Goal: Transaction & Acquisition: Purchase product/service

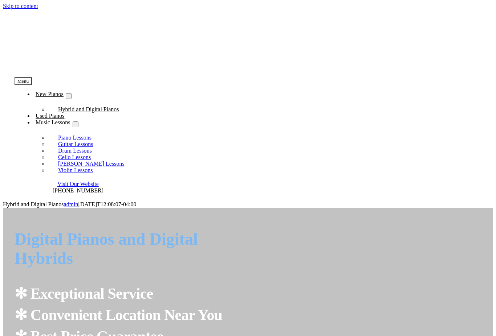
click at [72, 36] on img "taylors-music-store-west-chester" at bounding box center [69, 42] width 109 height 53
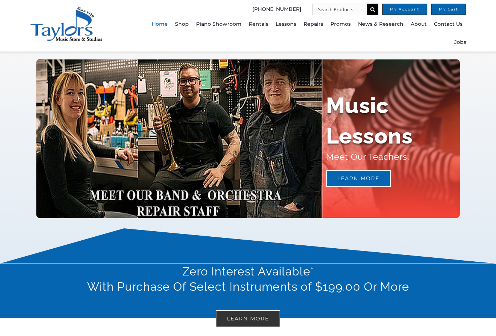
click at [197, 169] on span "Strings" at bounding box center [190, 169] width 17 height 12
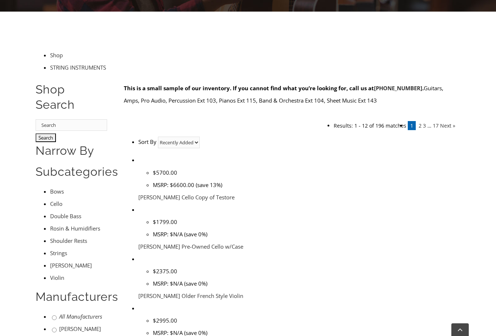
scroll to position [183, 0]
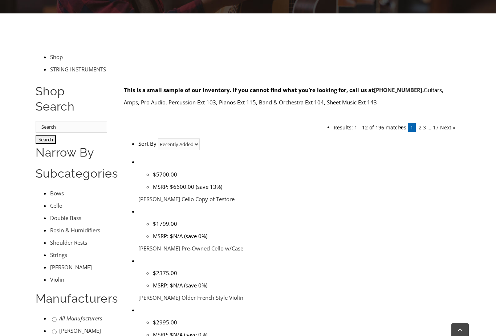
click at [77, 121] on input "text" at bounding box center [71, 127] width 71 height 12
type input "Mandolinę"
click at [48, 135] on input "Search" at bounding box center [46, 139] width 20 height 9
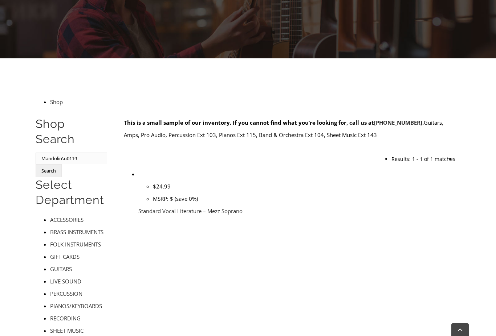
scroll to position [138, 0]
click at [89, 153] on input "Mandolin\u0119" at bounding box center [71, 159] width 71 height 12
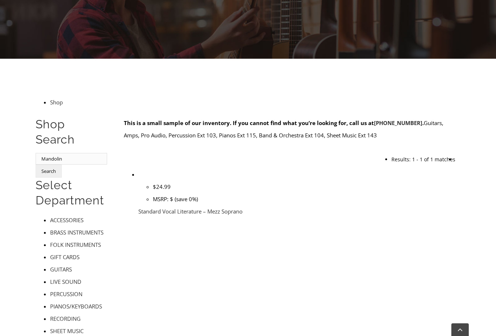
type input "Mandolin"
click at [50, 165] on input "Search" at bounding box center [49, 171] width 26 height 13
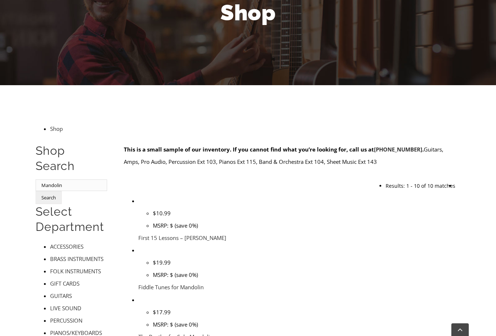
scroll to position [111, 0]
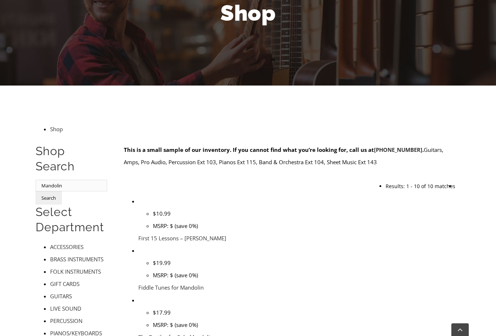
click at [138, 294] on img at bounding box center [138, 294] width 0 height 0
click at [213, 334] on link "The Beatles for Solo Mandolin" at bounding box center [175, 337] width 75 height 7
